Goal: Task Accomplishment & Management: Use online tool/utility

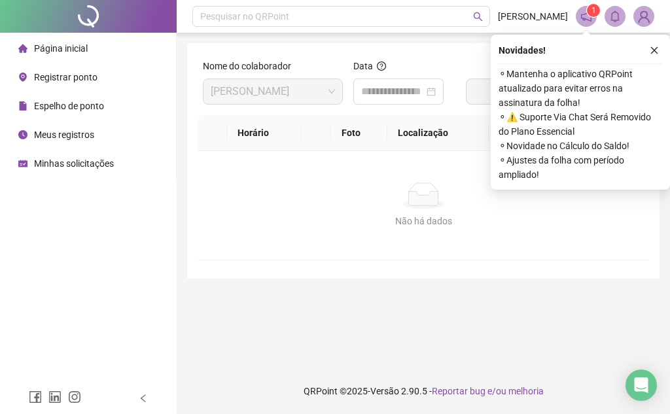
click at [88, 83] on div "Registrar ponto" at bounding box center [57, 77] width 79 height 26
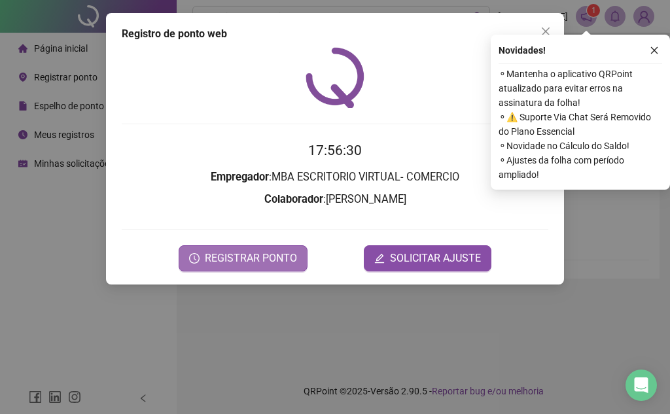
click at [281, 261] on span "REGISTRAR PONTO" at bounding box center [251, 259] width 92 height 16
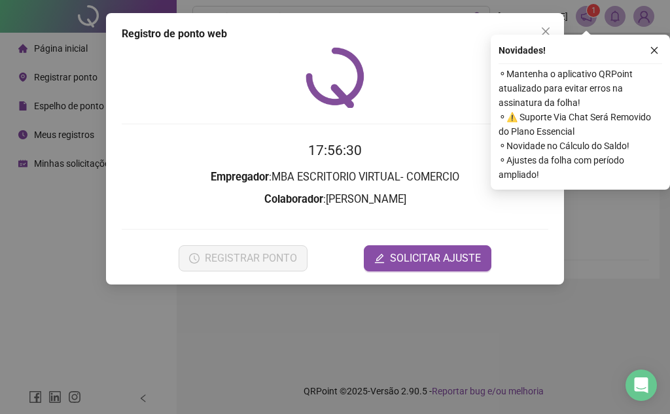
click at [281, 261] on div "Registro de ponto web Registrando ponto web, aguarde... Colaborador : [PERSON_N…" at bounding box center [335, 207] width 670 height 414
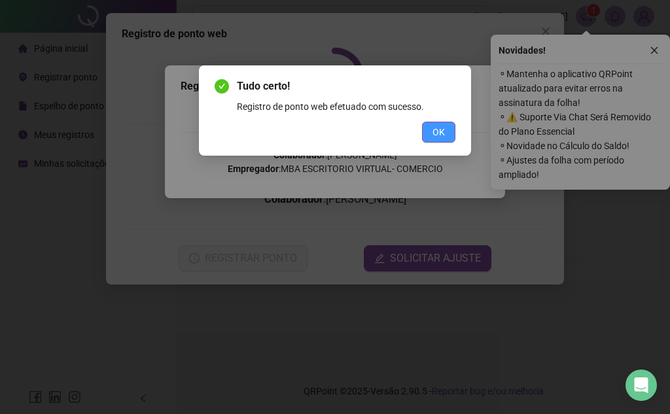
click at [443, 131] on span "OK" at bounding box center [439, 132] width 12 height 14
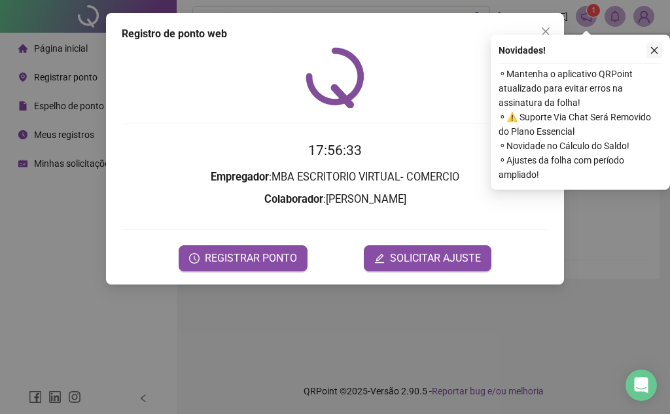
click at [661, 44] on button "button" at bounding box center [655, 51] width 16 height 16
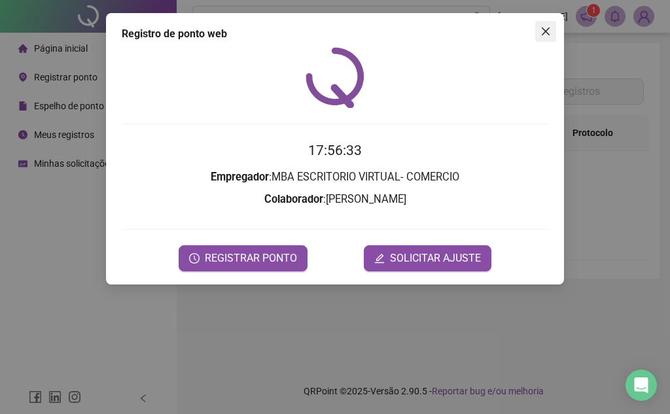
click at [547, 32] on icon "close" at bounding box center [546, 31] width 8 height 8
